Goal: Contribute content

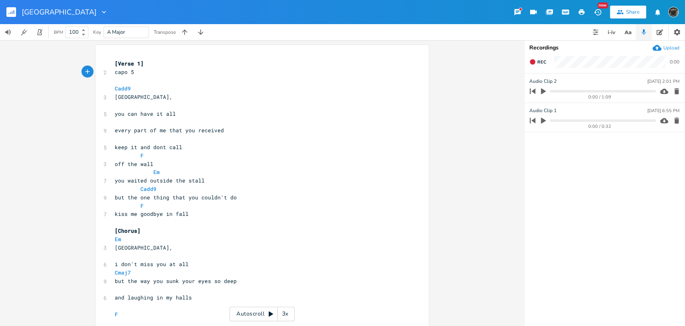
scroll to position [0, 2]
click at [9, 11] on rect "button" at bounding box center [11, 12] width 10 height 10
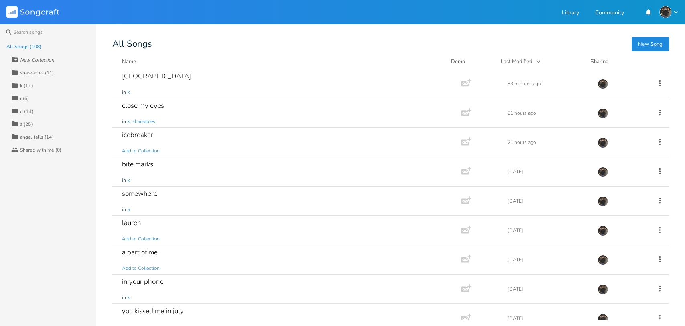
click at [53, 70] on div "shareables (11)" at bounding box center [37, 72] width 34 height 5
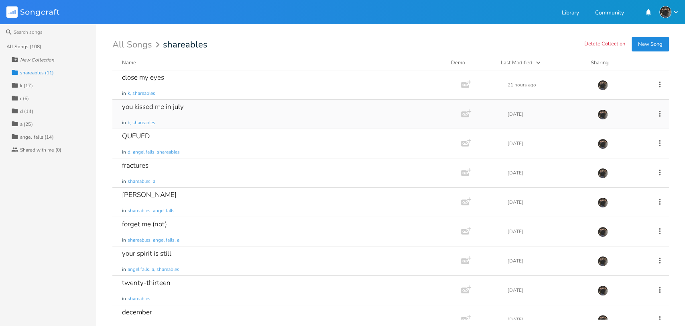
click at [255, 108] on div "you kissed me in july in k, shareables" at bounding box center [285, 114] width 326 height 29
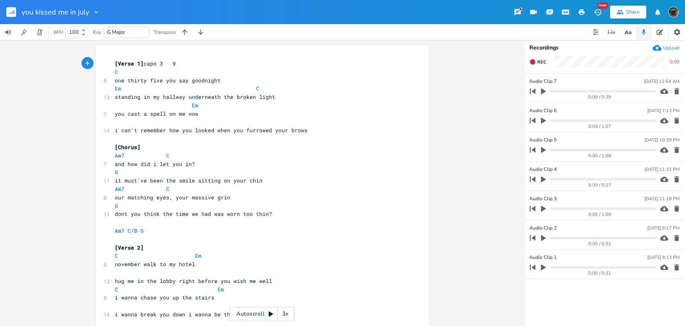
click at [289, 313] on div "3x" at bounding box center [285, 313] width 14 height 14
click at [289, 312] on div "4x" at bounding box center [285, 313] width 14 height 14
click at [289, 312] on div "5x" at bounding box center [285, 313] width 14 height 14
click at [289, 312] on div "1x" at bounding box center [285, 313] width 14 height 14
click at [268, 312] on icon at bounding box center [271, 313] width 6 height 6
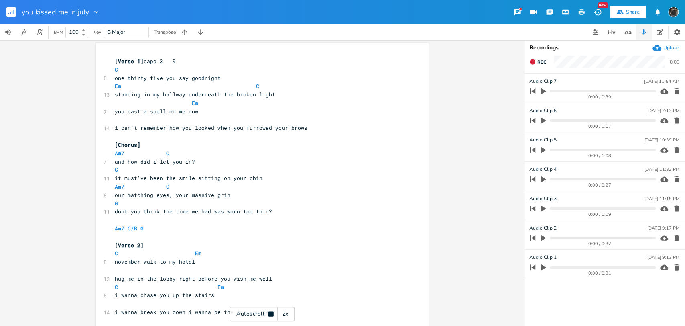
scroll to position [3, 0]
click at [263, 312] on div "Autoscroll 2x" at bounding box center [262, 313] width 65 height 14
type textarea "say goodnight"
drag, startPoint x: 195, startPoint y: 80, endPoint x: 175, endPoint y: 80, distance: 20.5
click at [175, 80] on pre "one thirty five you say goodnight" at bounding box center [258, 77] width 290 height 8
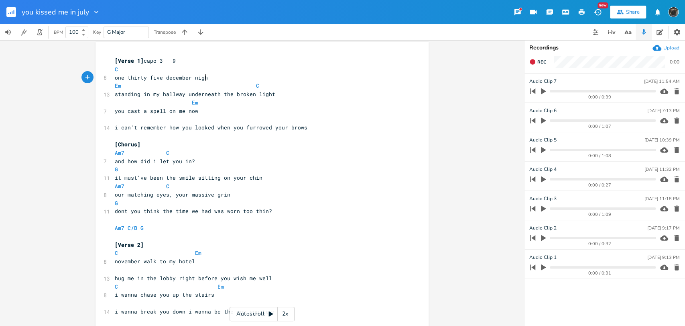
scroll to position [0, 37]
type textarea "december night"
